Goal: Navigation & Orientation: Find specific page/section

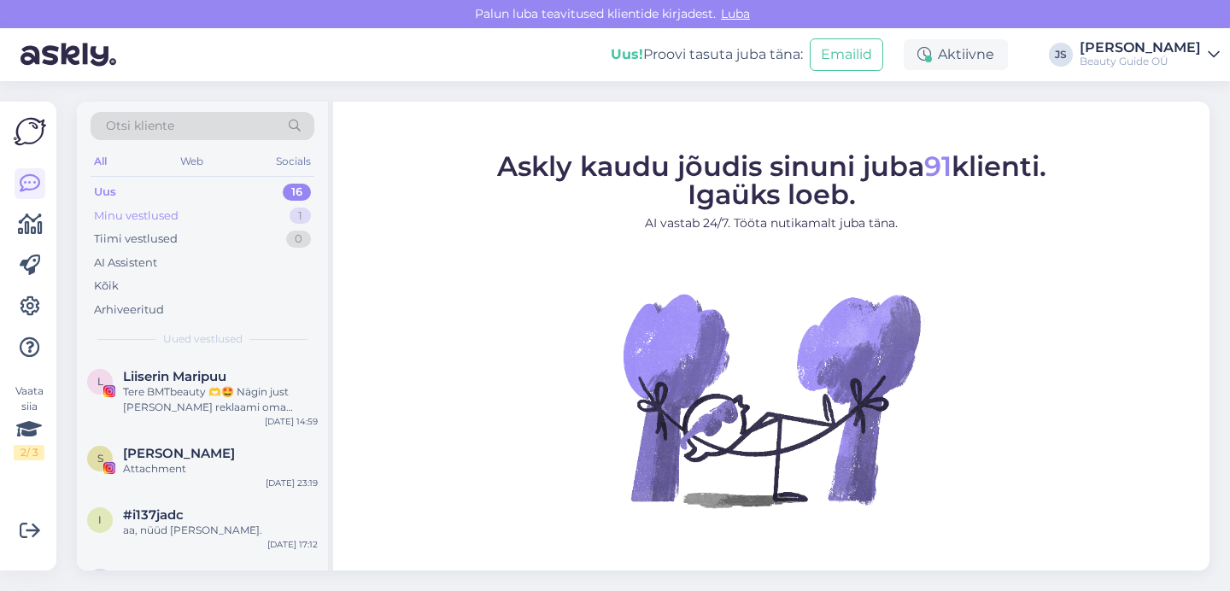
click at [149, 212] on div "Minu vestlused" at bounding box center [136, 216] width 85 height 17
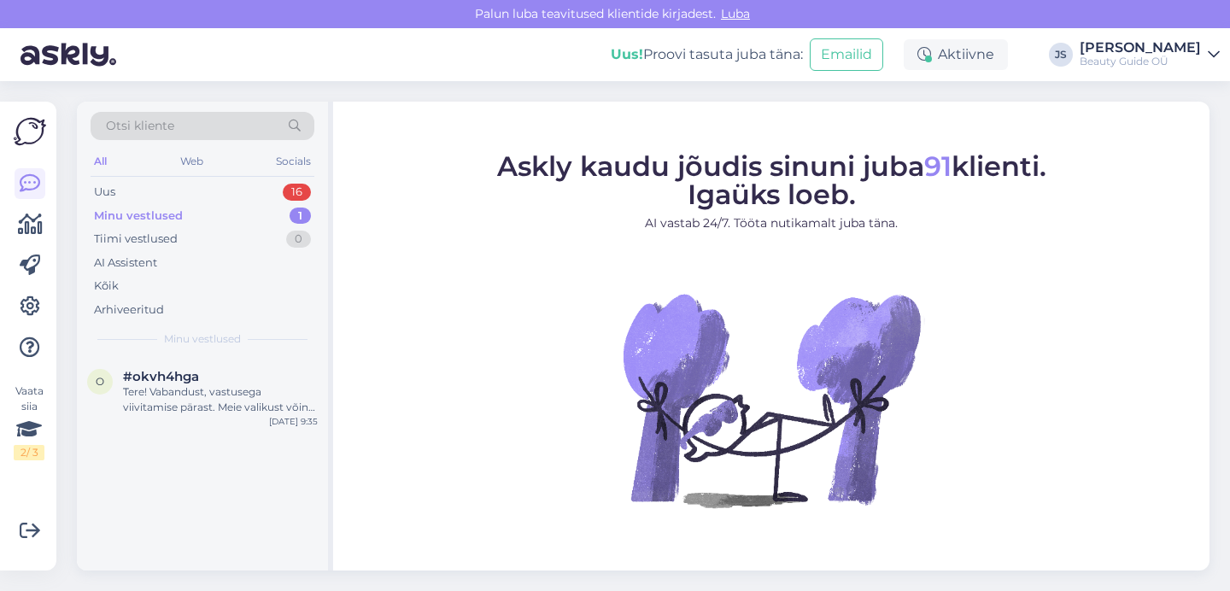
click at [149, 212] on div "Minu vestlused" at bounding box center [138, 216] width 89 height 17
click at [108, 192] on div "Uus" at bounding box center [104, 192] width 21 height 17
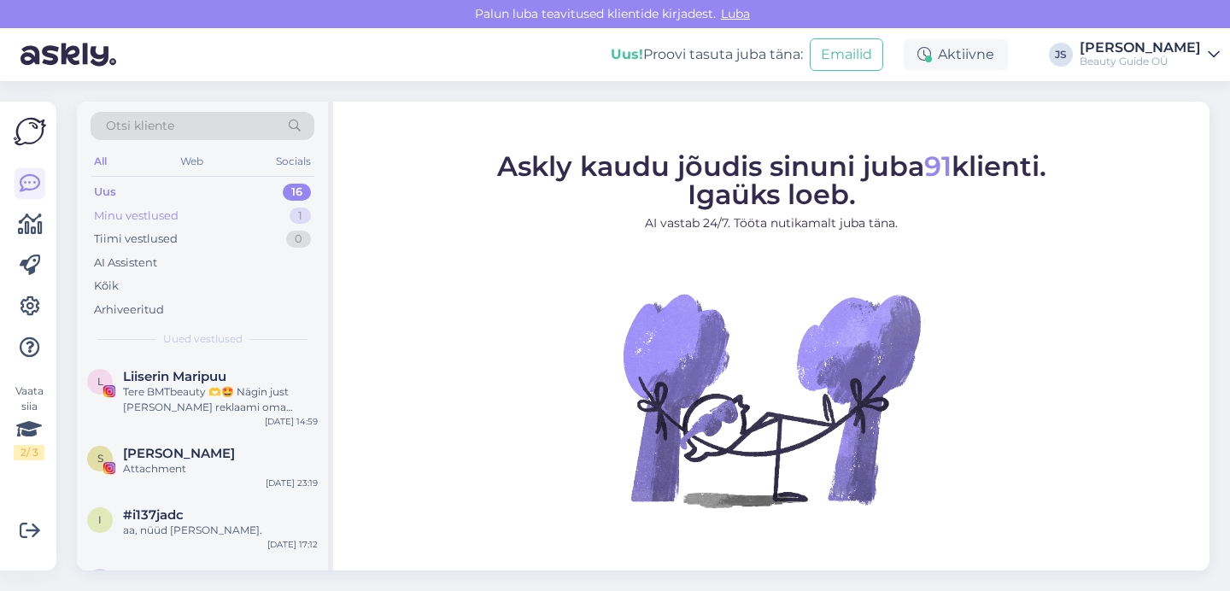
click at [132, 216] on div "Minu vestlused" at bounding box center [136, 216] width 85 height 17
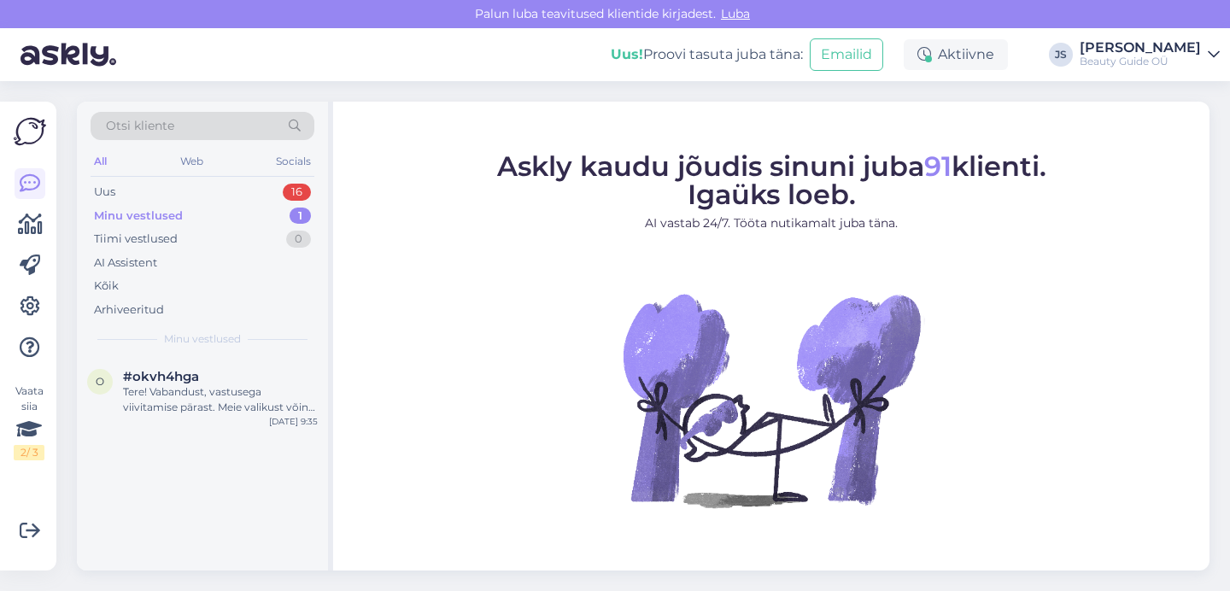
click at [301, 214] on div "1" at bounding box center [300, 216] width 21 height 17
click at [111, 193] on div "Uus" at bounding box center [104, 192] width 21 height 17
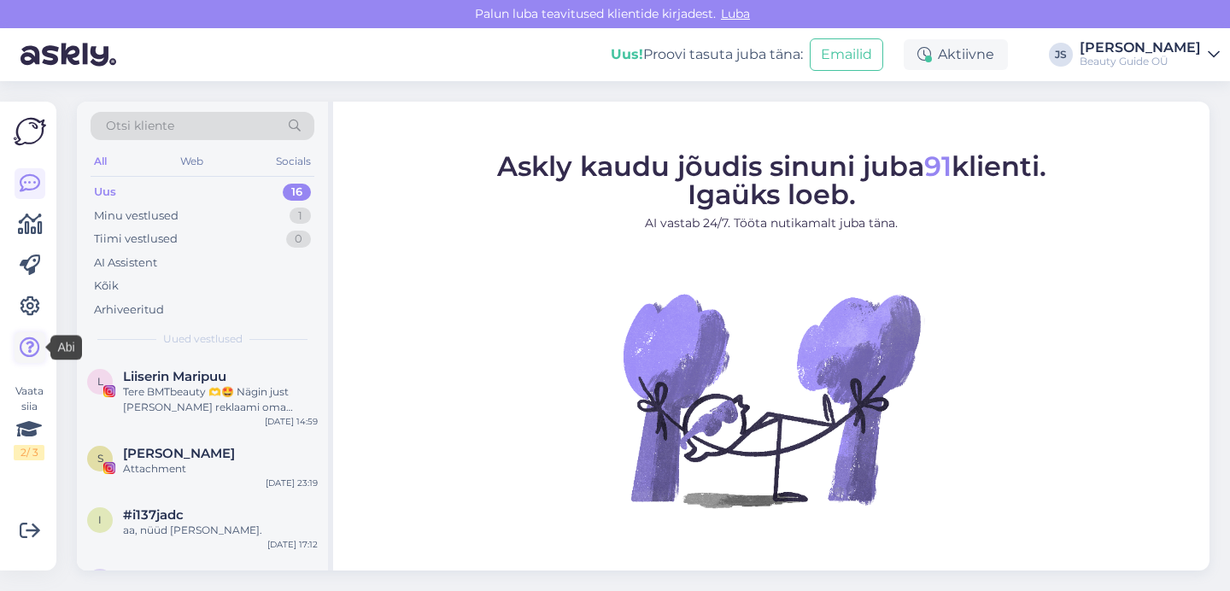
click at [27, 348] on icon at bounding box center [30, 347] width 20 height 20
